Goal: Find specific page/section: Find specific page/section

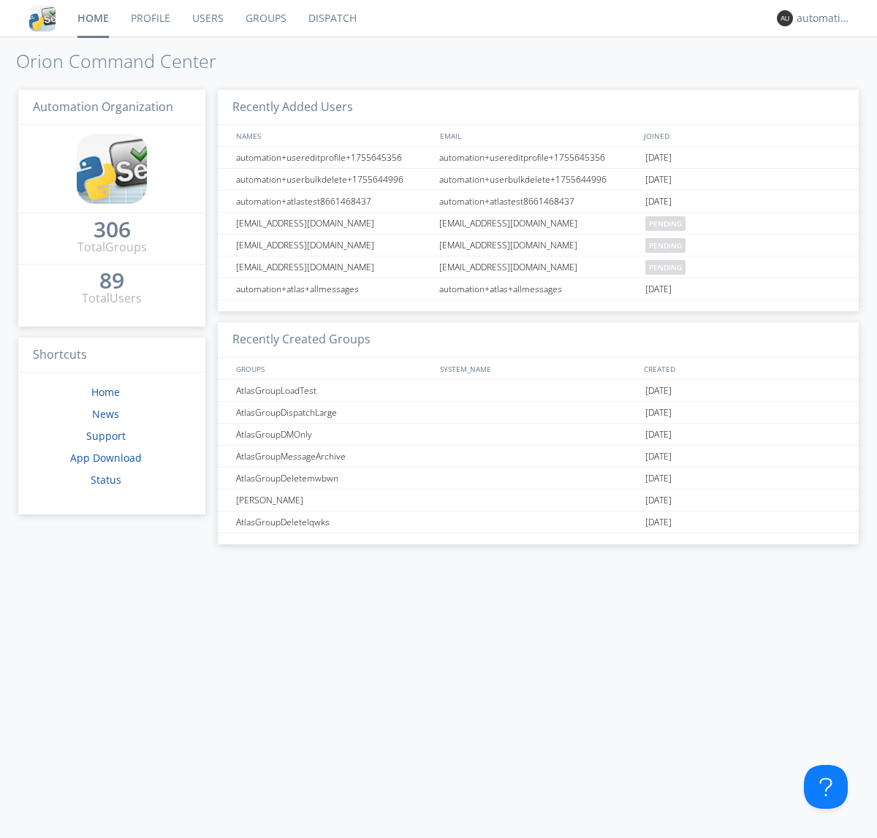
click at [331, 18] on link "Dispatch" at bounding box center [332, 18] width 70 height 37
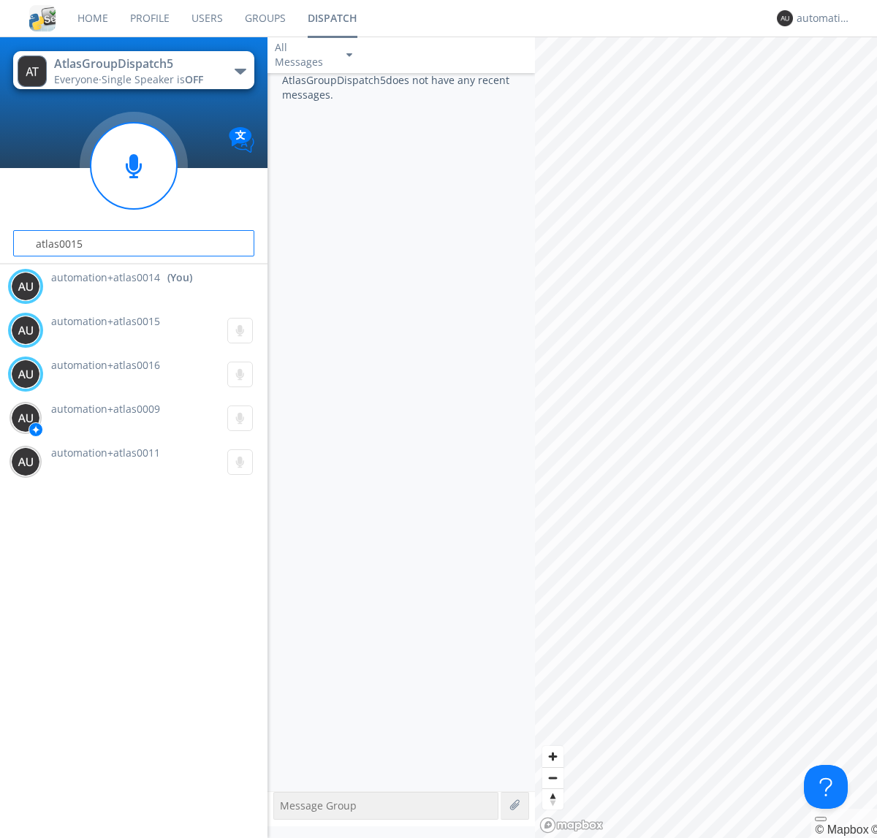
type input "atlas0015"
type input "atlas0016"
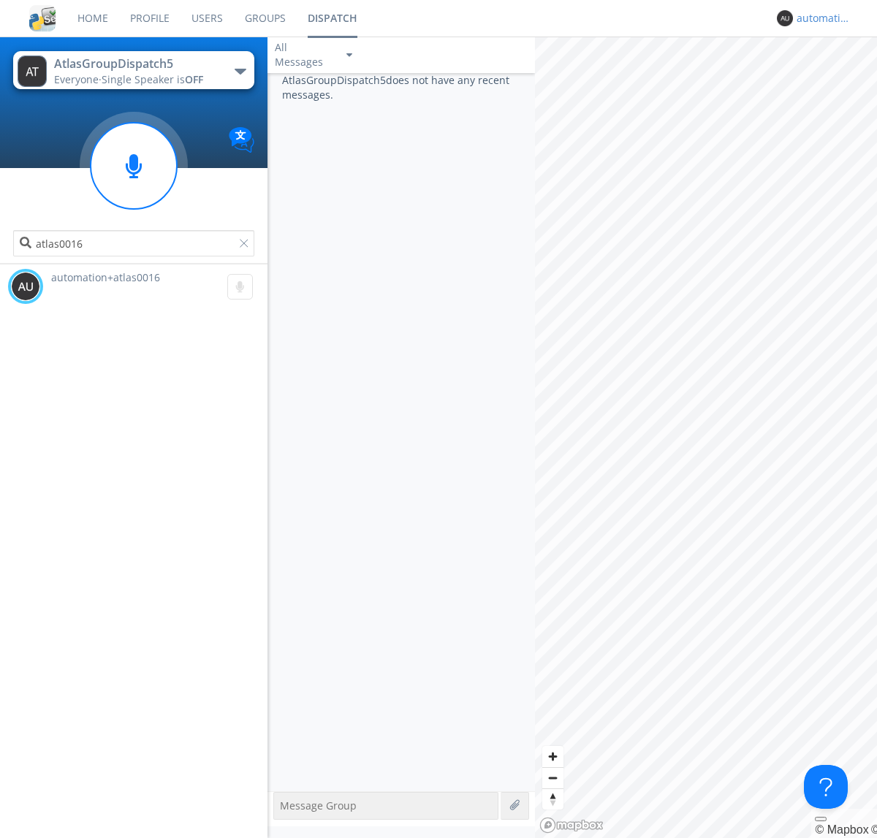
click at [820, 18] on div "automation+atlas0014" at bounding box center [823, 18] width 55 height 15
